Goal: Find specific page/section: Find specific page/section

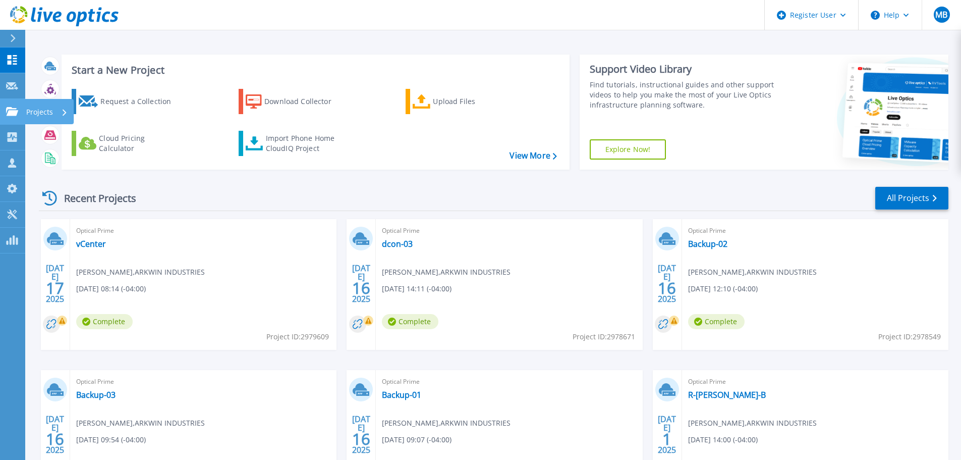
click at [11, 116] on icon at bounding box center [12, 111] width 12 height 9
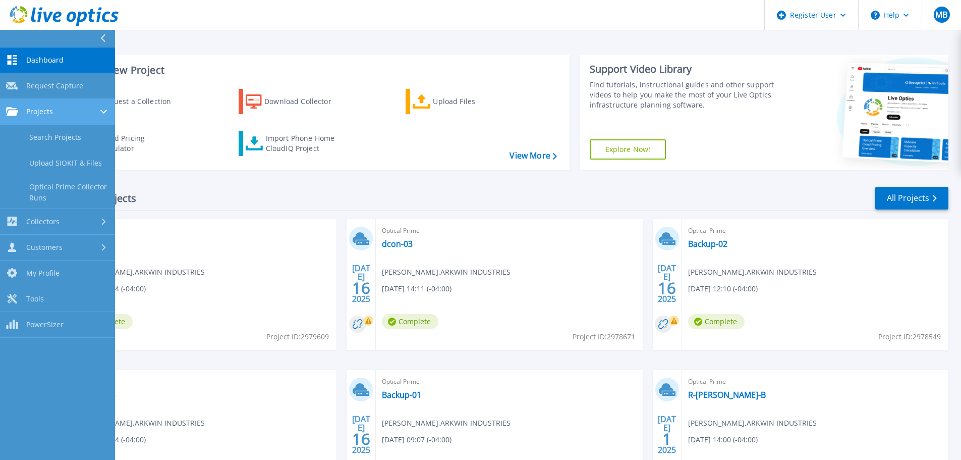
click at [49, 117] on link "Projects Projects" at bounding box center [57, 112] width 115 height 26
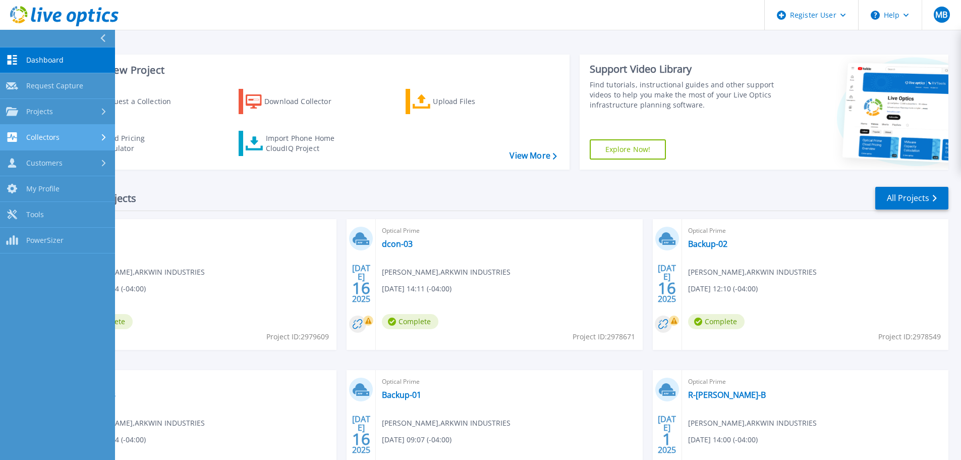
click at [53, 141] on span "Collectors" at bounding box center [42, 137] width 33 height 9
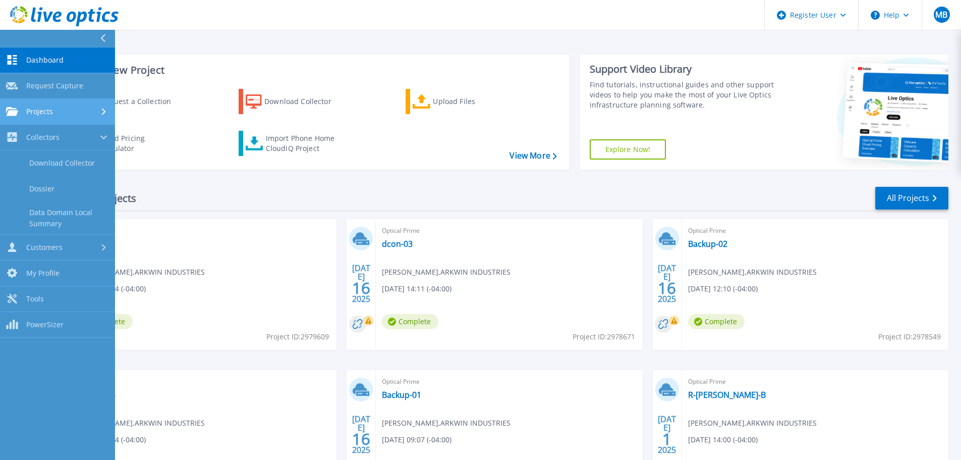
click at [49, 114] on span "Projects" at bounding box center [39, 111] width 27 height 9
click at [61, 134] on link "Search Projects" at bounding box center [57, 138] width 115 height 26
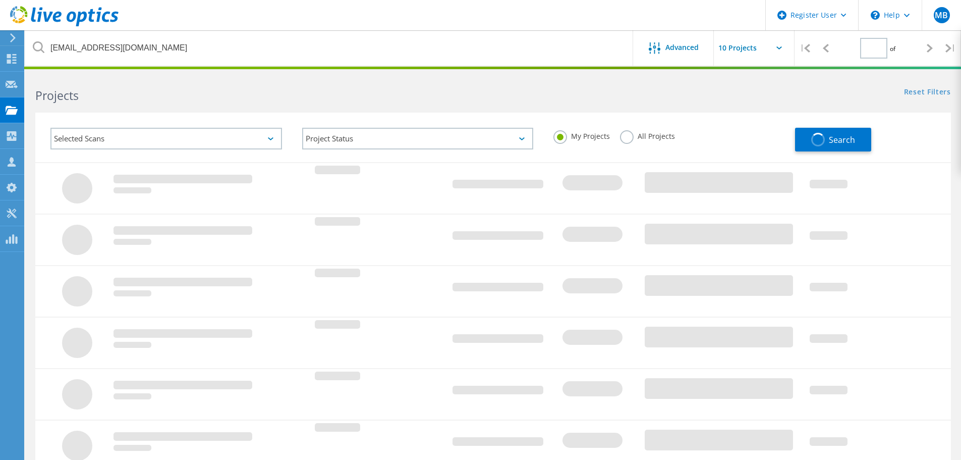
type input "1"
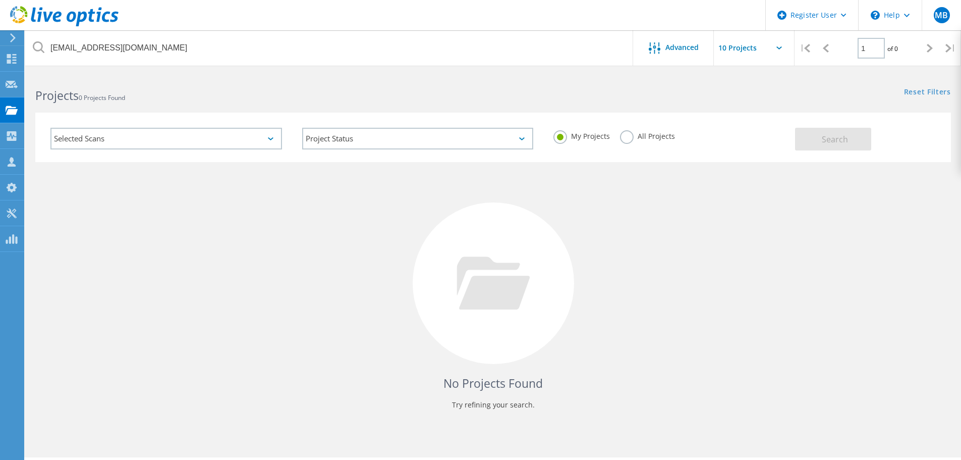
click at [637, 136] on label "All Projects" at bounding box center [647, 135] width 55 height 10
click at [0, 0] on input "All Projects" at bounding box center [0, 0] width 0 height 0
click at [814, 136] on button "Search" at bounding box center [833, 139] width 76 height 23
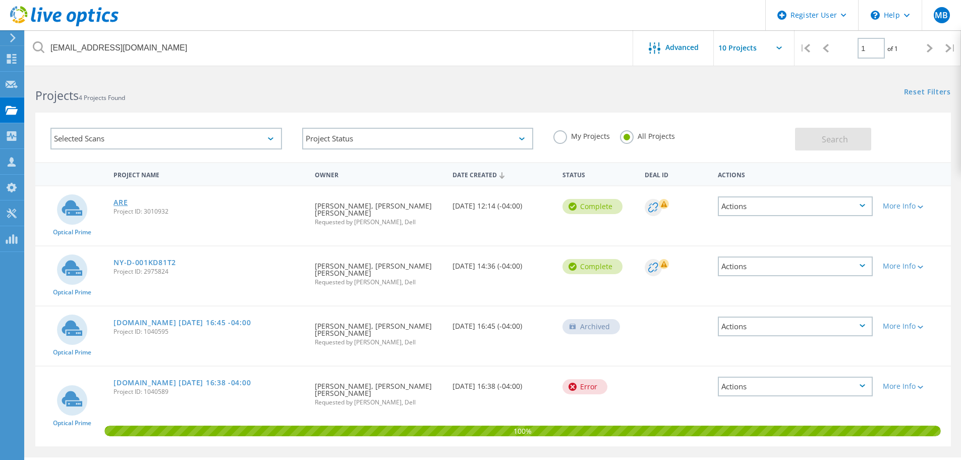
click at [115, 205] on link "ARE" at bounding box center [121, 202] width 14 height 7
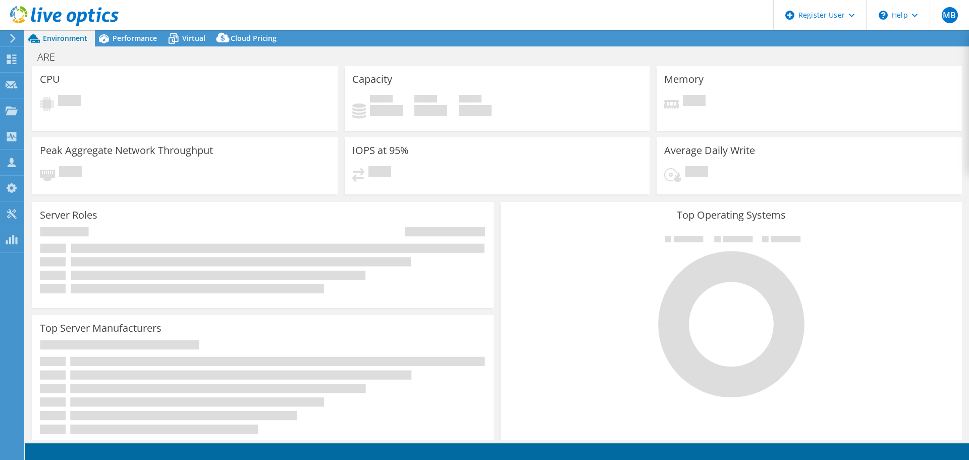
select select "USD"
